Goal: Task Accomplishment & Management: Manage account settings

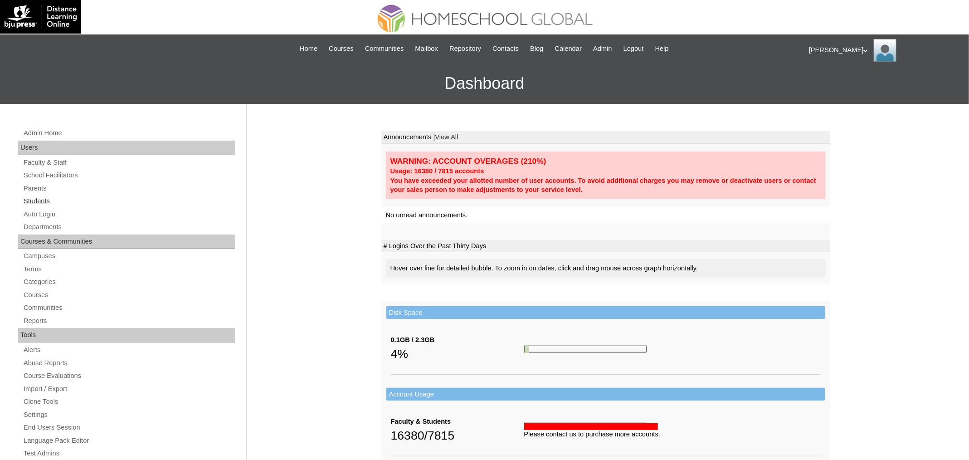
click at [48, 198] on link "Students" at bounding box center [129, 201] width 212 height 11
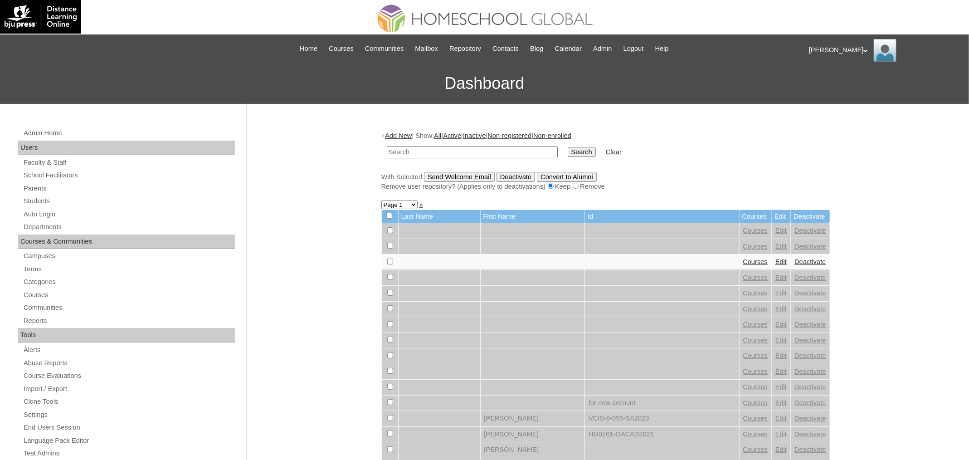
click at [481, 150] on input "text" at bounding box center [472, 152] width 171 height 12
type input "MHS0153-TECHPH2023"
click at [568, 147] on input "Search" at bounding box center [582, 152] width 28 height 10
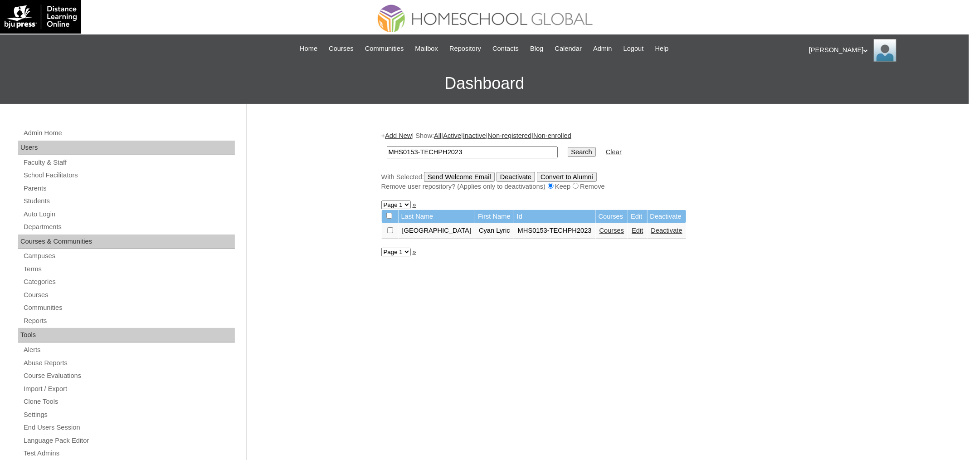
click at [632, 231] on link "Edit" at bounding box center [637, 230] width 11 height 7
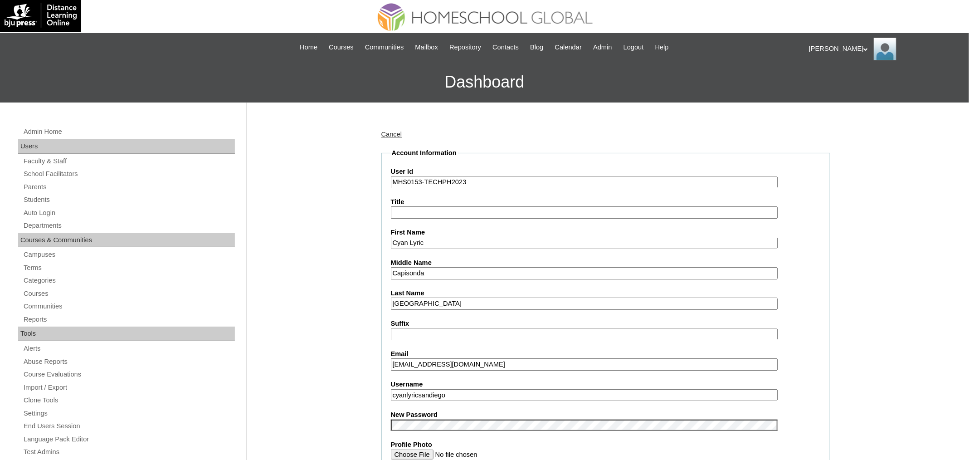
scroll to position [172, 0]
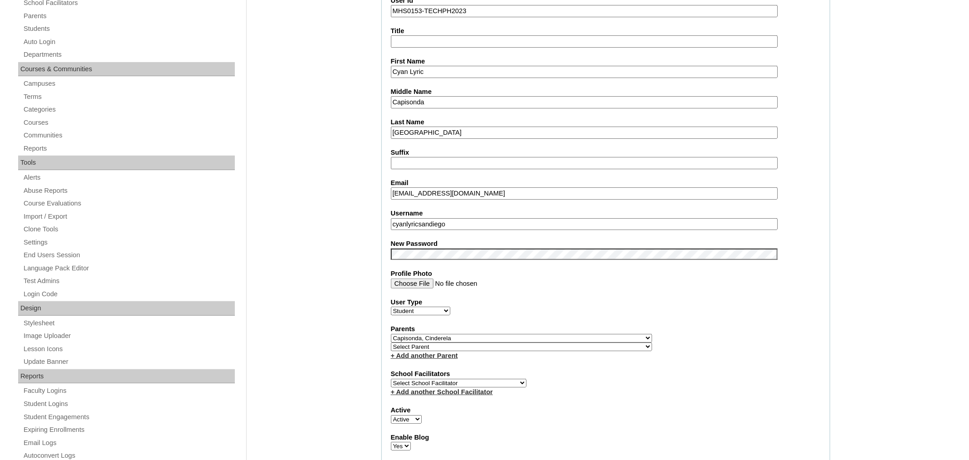
click at [452, 220] on input "cyanlyricsandiego" at bounding box center [584, 224] width 387 height 12
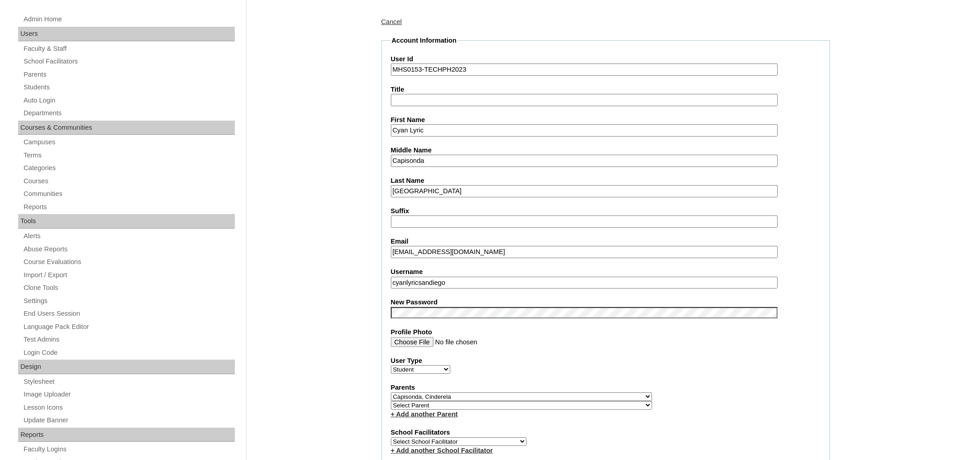
scroll to position [115, 0]
click at [464, 277] on input "cyanlyricsandiego" at bounding box center [584, 282] width 387 height 12
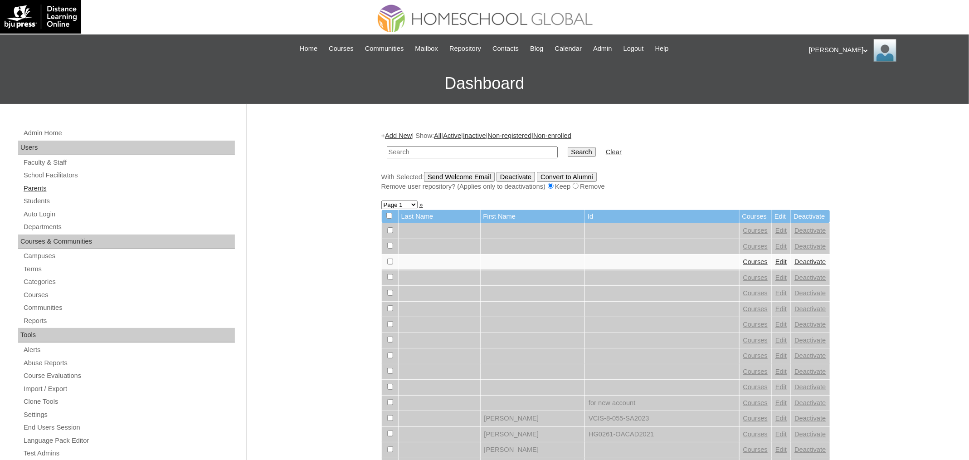
click at [45, 187] on link "Parents" at bounding box center [129, 188] width 212 height 11
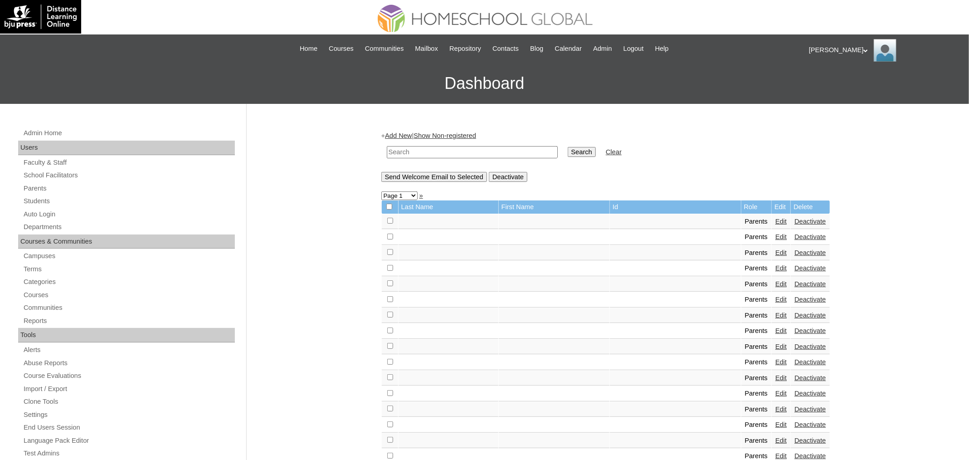
click at [481, 147] on input "text" at bounding box center [472, 152] width 171 height 12
paste input "MHS00114-TECHPH2023"
type input "MHS00114-TECHPH2023"
click at [568, 147] on input "Search" at bounding box center [582, 152] width 28 height 10
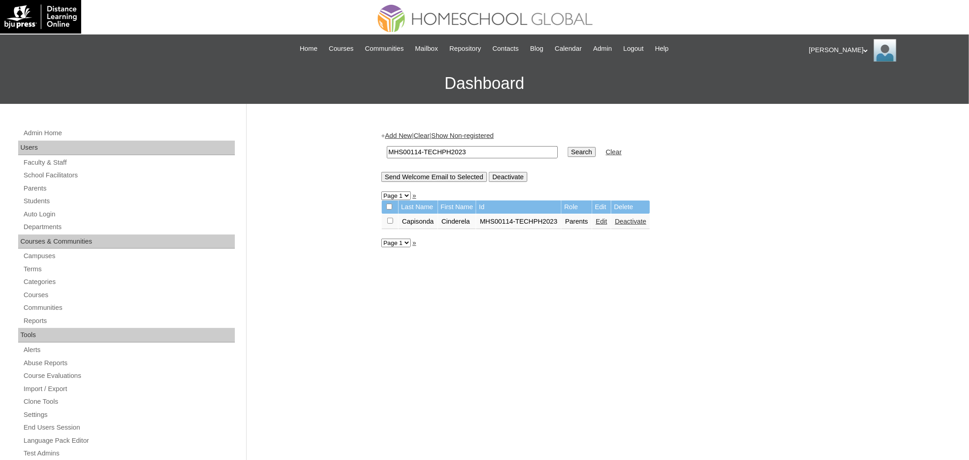
click at [607, 220] on link "Edit" at bounding box center [601, 221] width 11 height 7
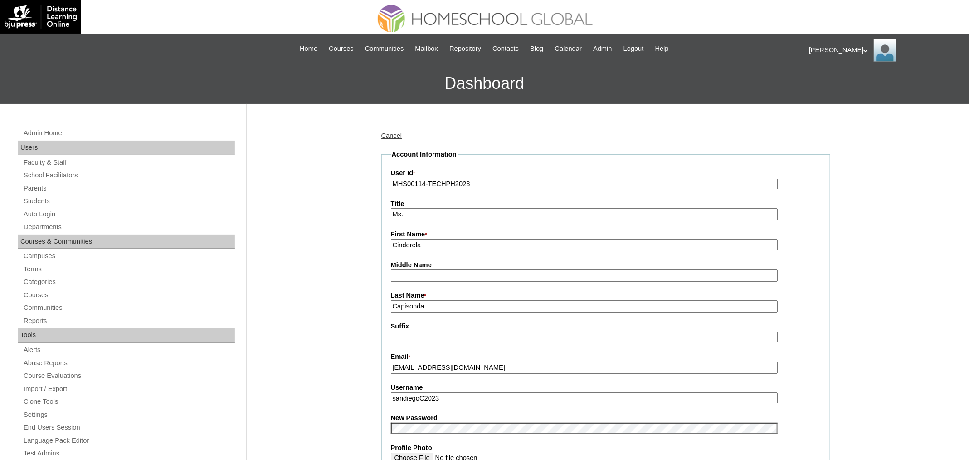
scroll to position [102, 0]
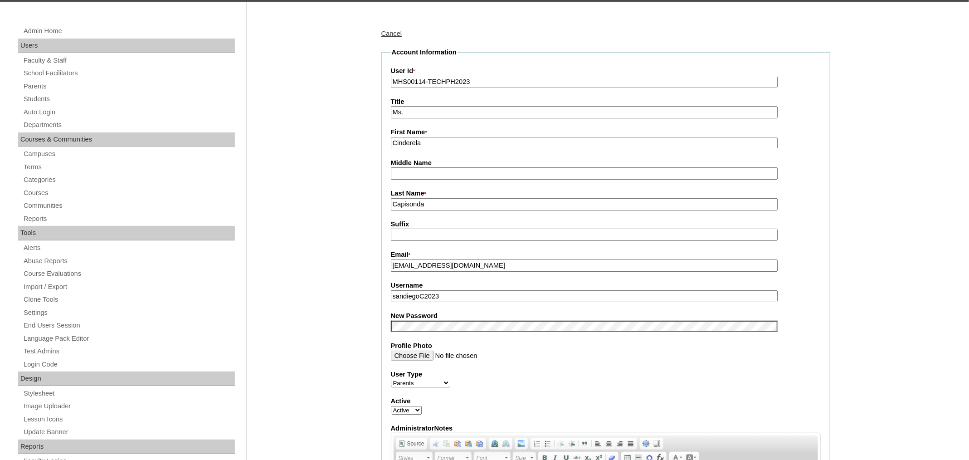
click at [453, 292] on input "sandiegoC2023" at bounding box center [584, 296] width 387 height 12
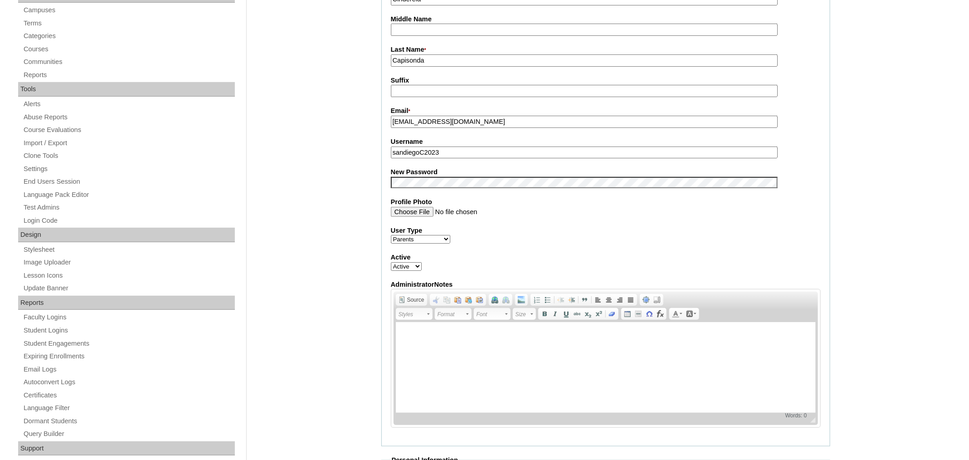
scroll to position [190, 0]
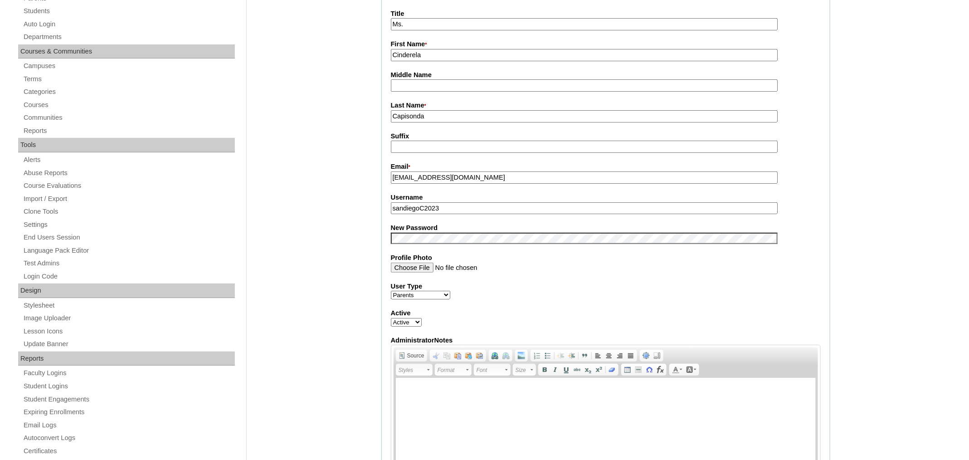
click at [478, 206] on input "sandiegoC2023" at bounding box center [584, 208] width 387 height 12
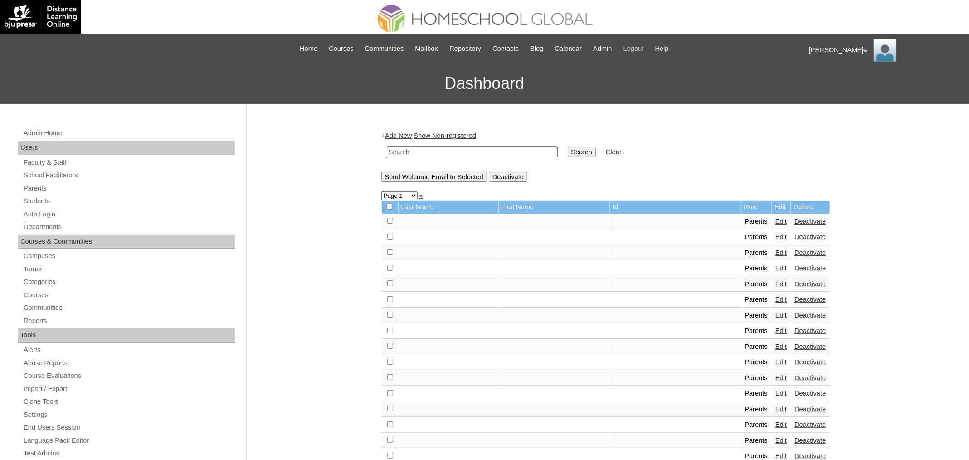
click at [644, 51] on span "Logout" at bounding box center [634, 49] width 20 height 10
